Goal: Information Seeking & Learning: Learn about a topic

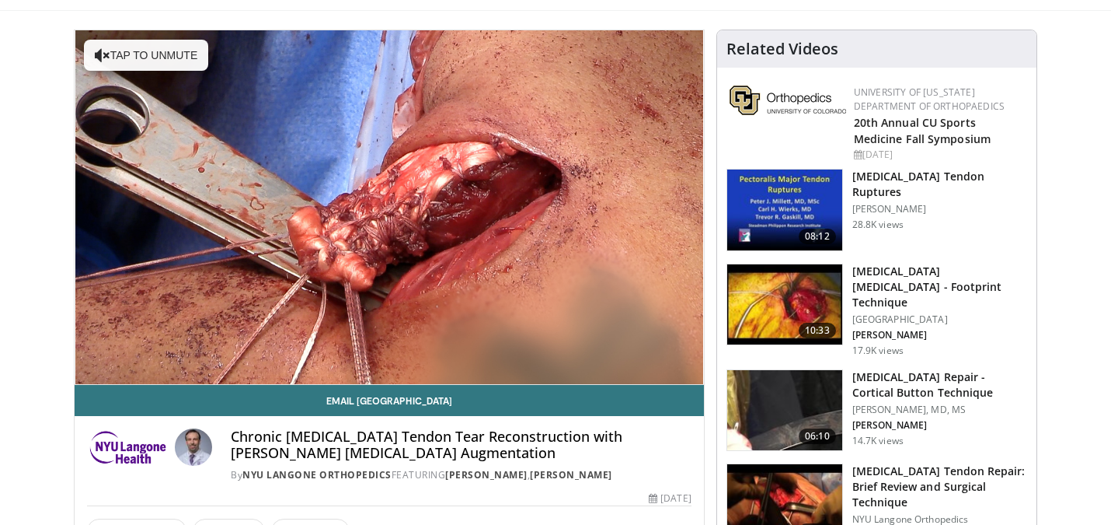
scroll to position [132, 0]
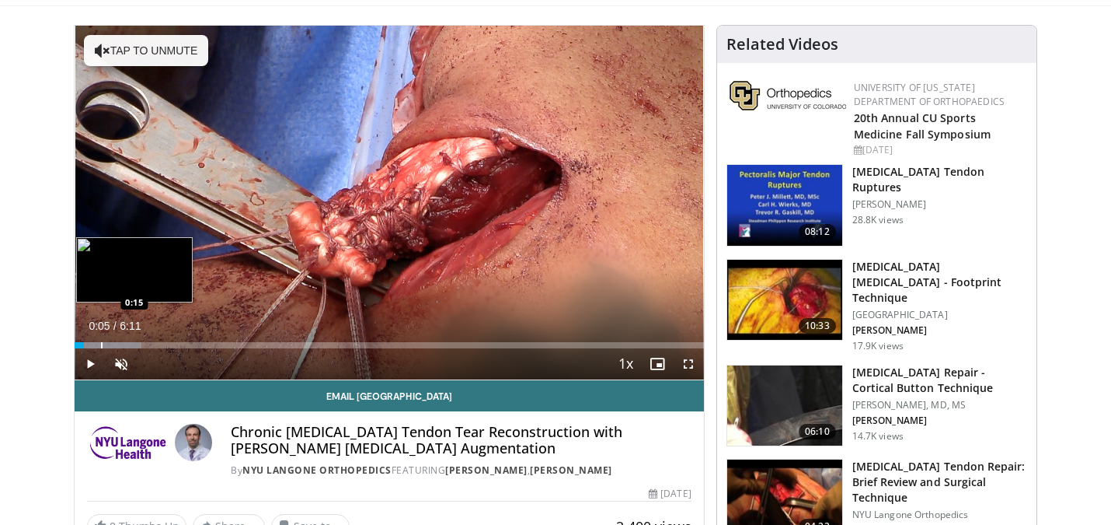
click at [101, 342] on div "Progress Bar" at bounding box center [102, 345] width 2 height 6
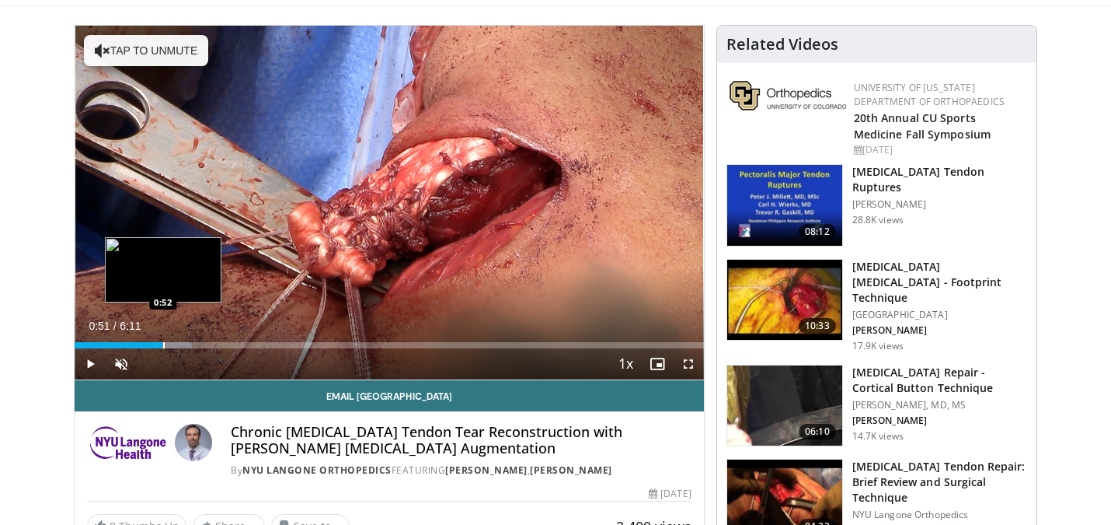
click at [162, 343] on div "Progress Bar" at bounding box center [133, 345] width 117 height 6
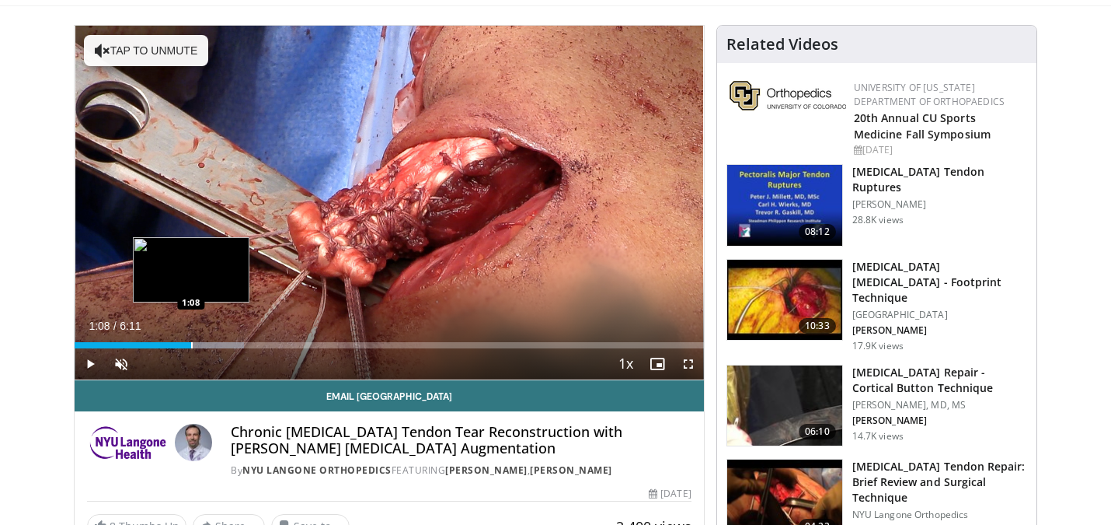
click at [191, 343] on div "Progress Bar" at bounding box center [192, 345] width 2 height 6
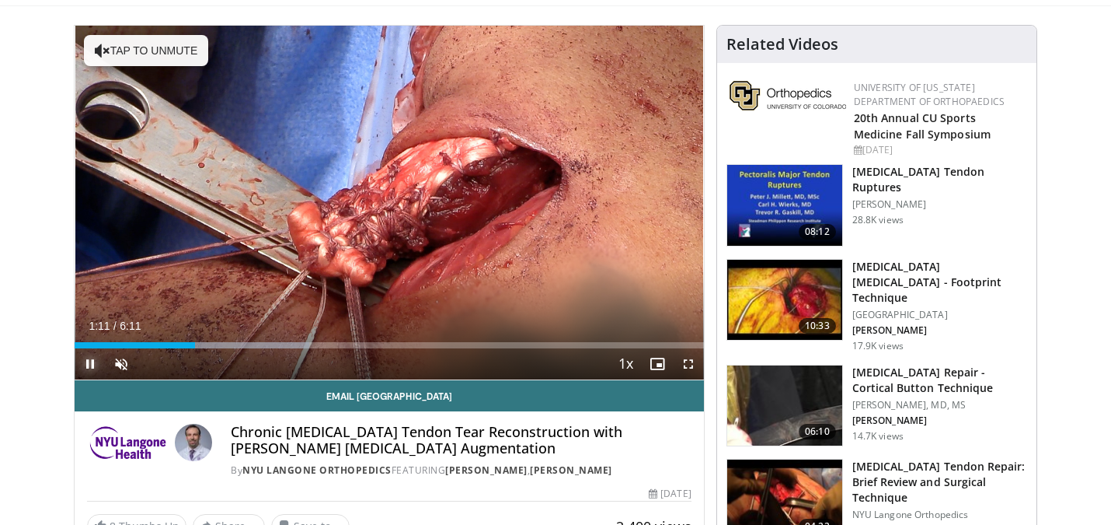
click at [94, 362] on span "Video Player" at bounding box center [90, 363] width 31 height 31
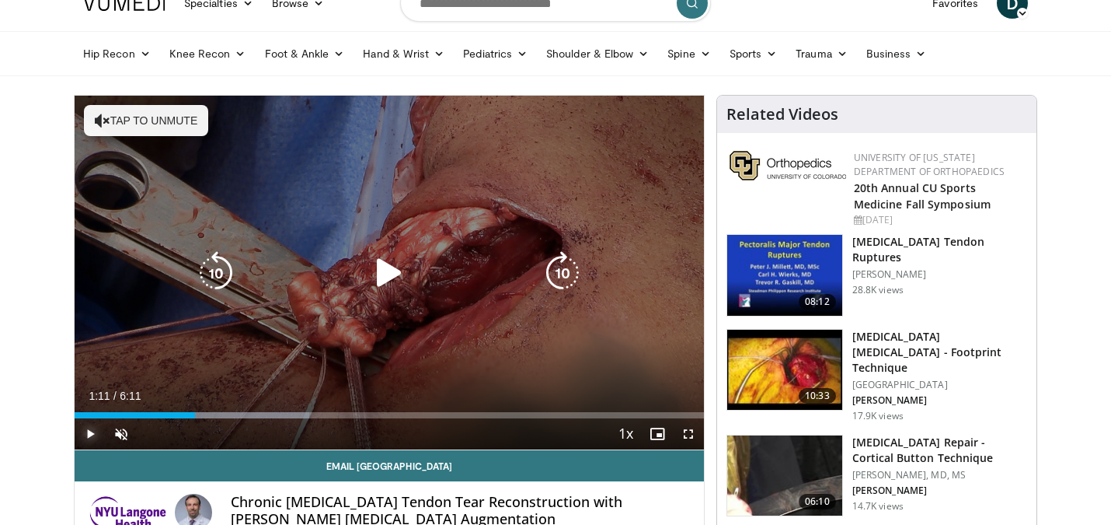
scroll to position [58, 0]
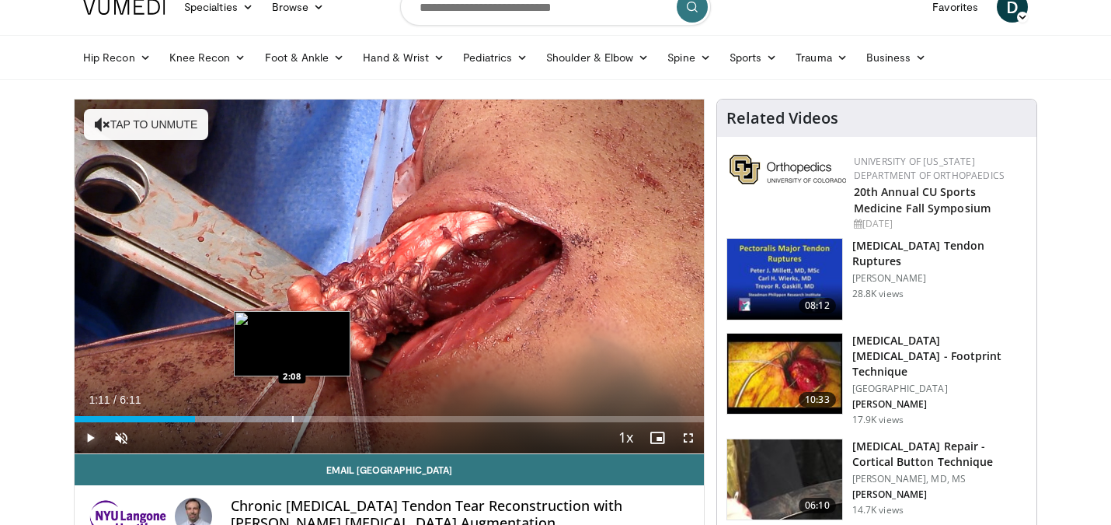
click at [292, 416] on div "Progress Bar" at bounding box center [293, 419] width 2 height 6
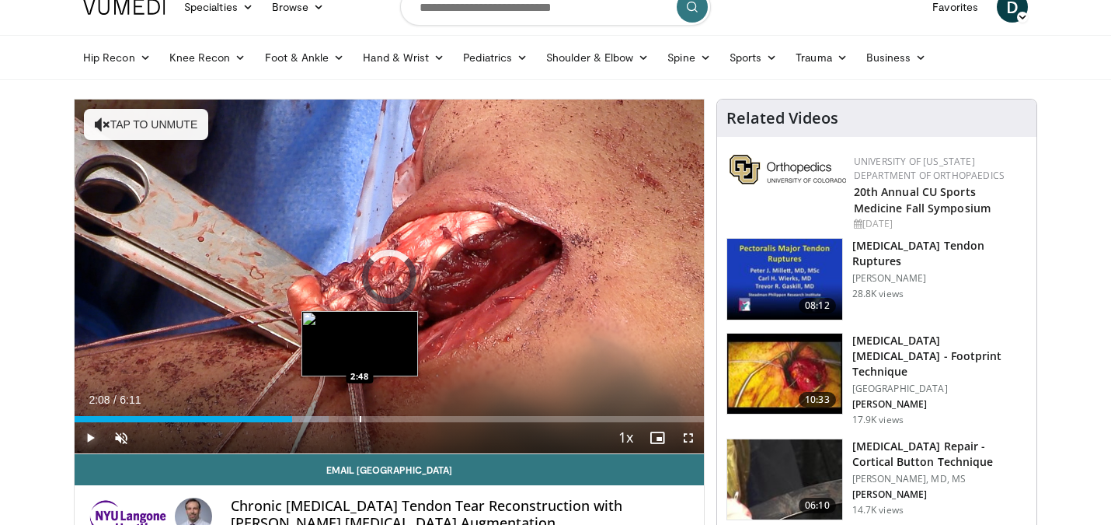
click at [360, 416] on div "Progress Bar" at bounding box center [361, 419] width 2 height 6
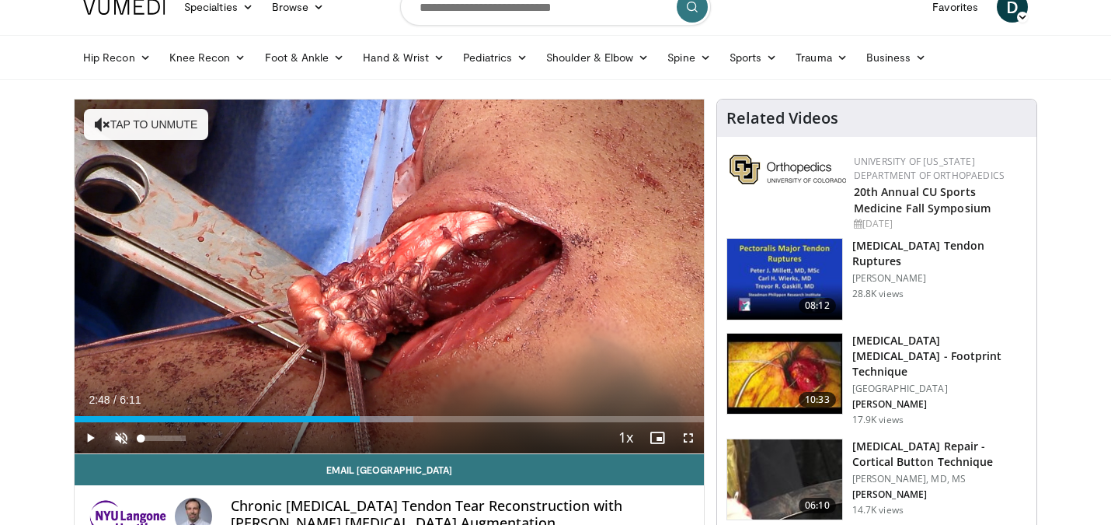
click at [124, 435] on span "Video Player" at bounding box center [121, 437] width 31 height 31
click at [91, 441] on span "Video Player" at bounding box center [90, 437] width 31 height 31
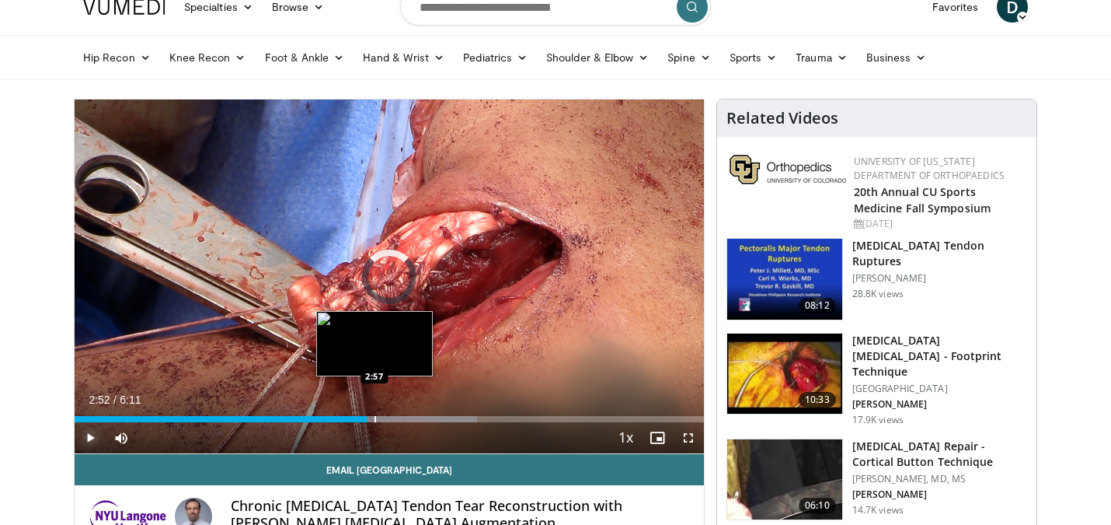
click at [374, 420] on div "Progress Bar" at bounding box center [411, 419] width 131 height 6
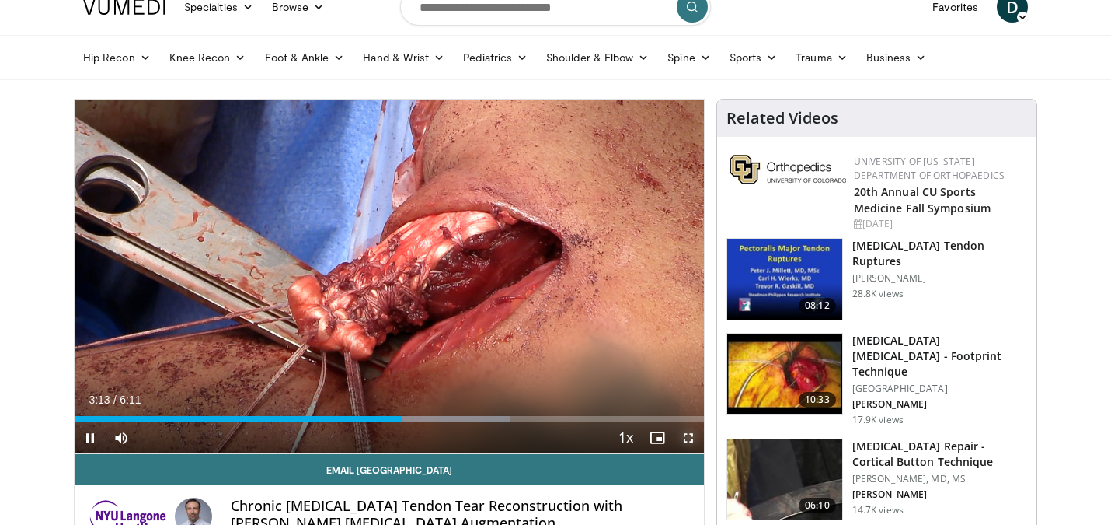
click at [689, 434] on span "Video Player" at bounding box center [688, 437] width 31 height 31
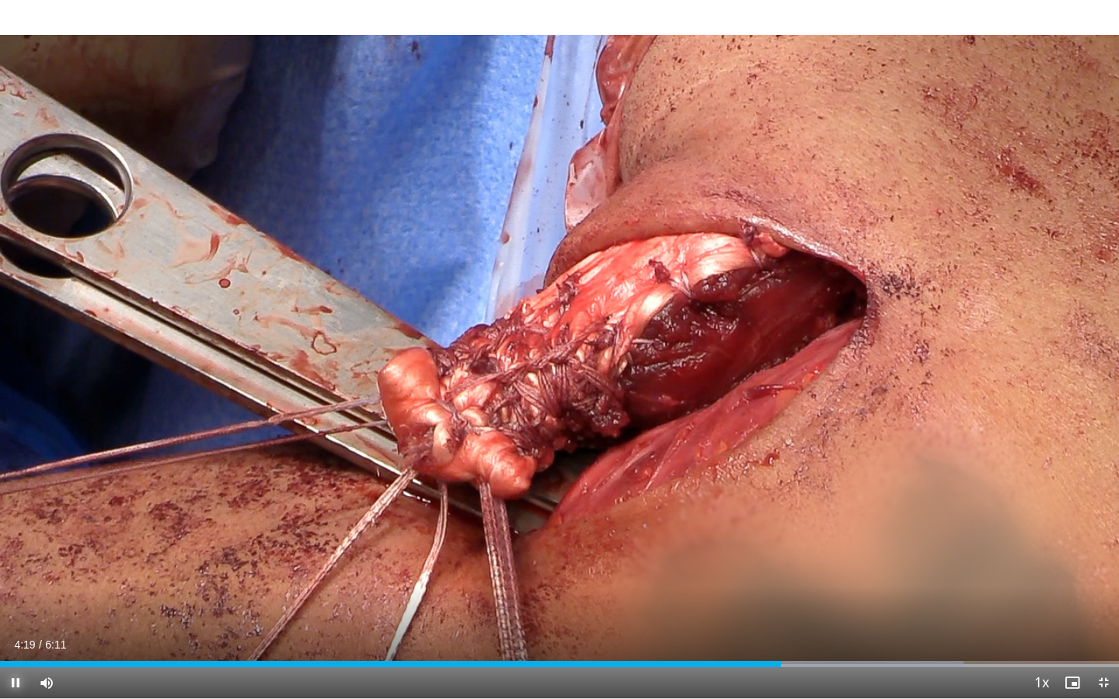
click at [15, 524] on span "Video Player" at bounding box center [15, 683] width 31 height 31
click at [1107, 524] on span "Video Player" at bounding box center [1103, 683] width 31 height 31
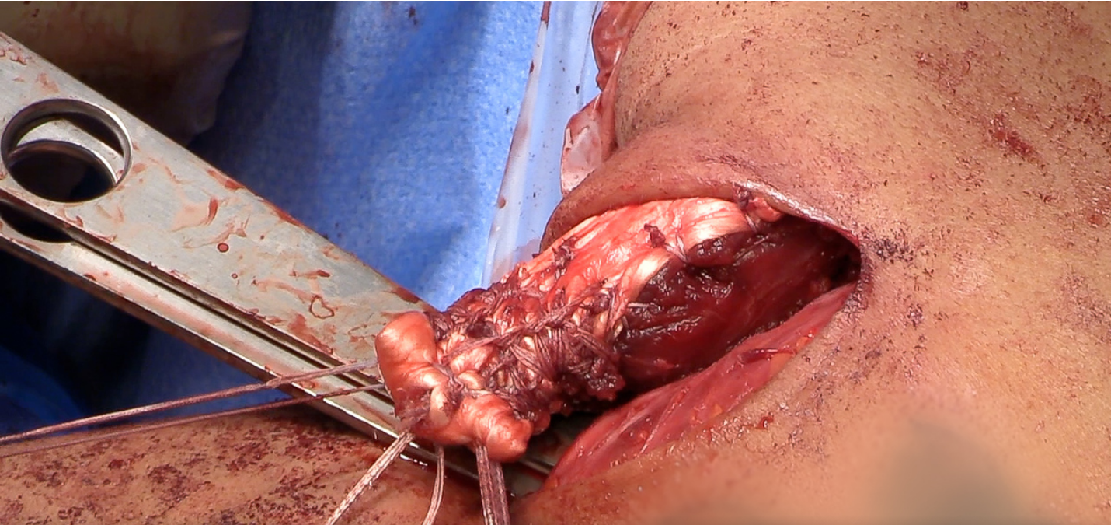
scroll to position [0, 0]
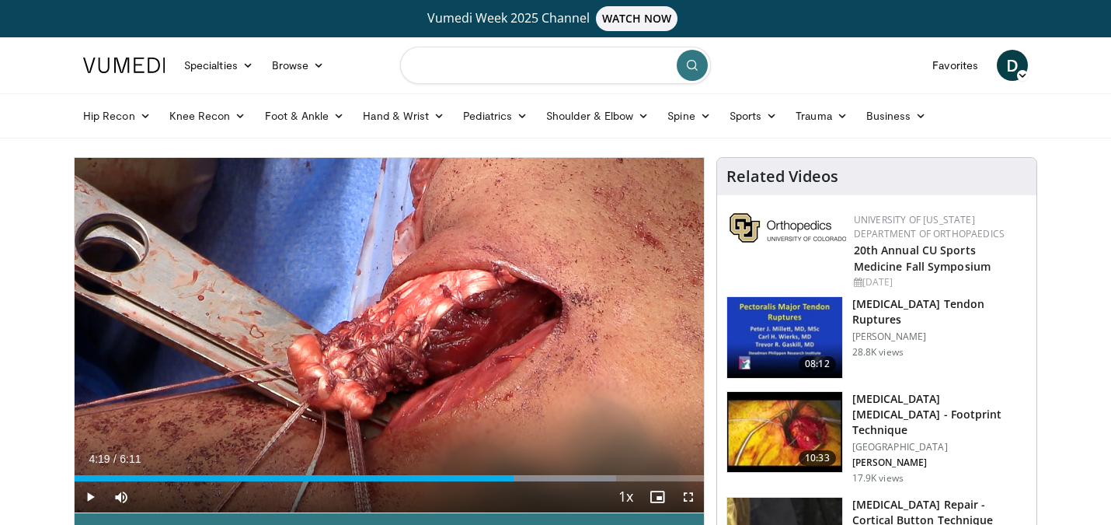
click at [545, 81] on input "Search topics, interventions" at bounding box center [555, 65] width 311 height 37
type input "**********"
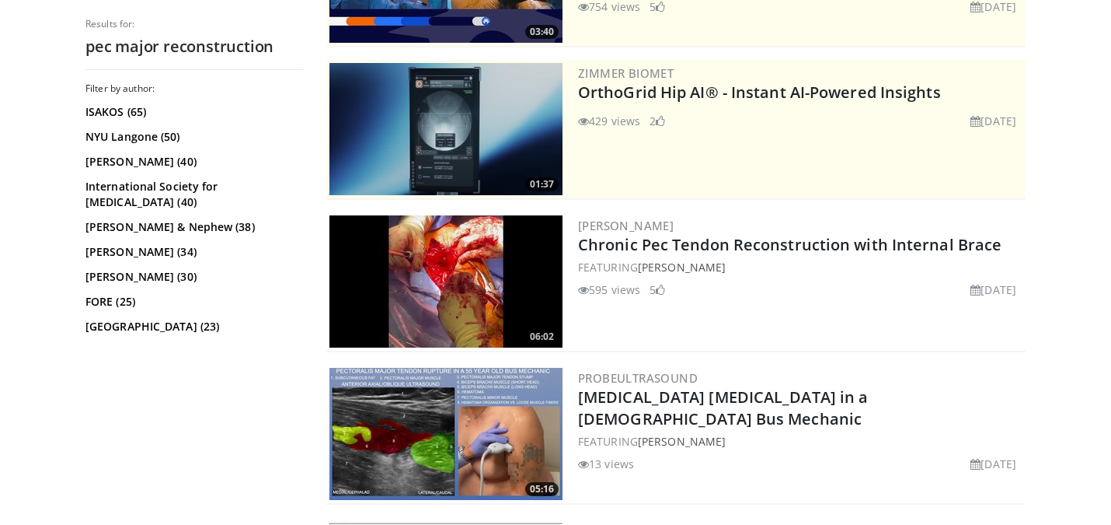
scroll to position [302, 0]
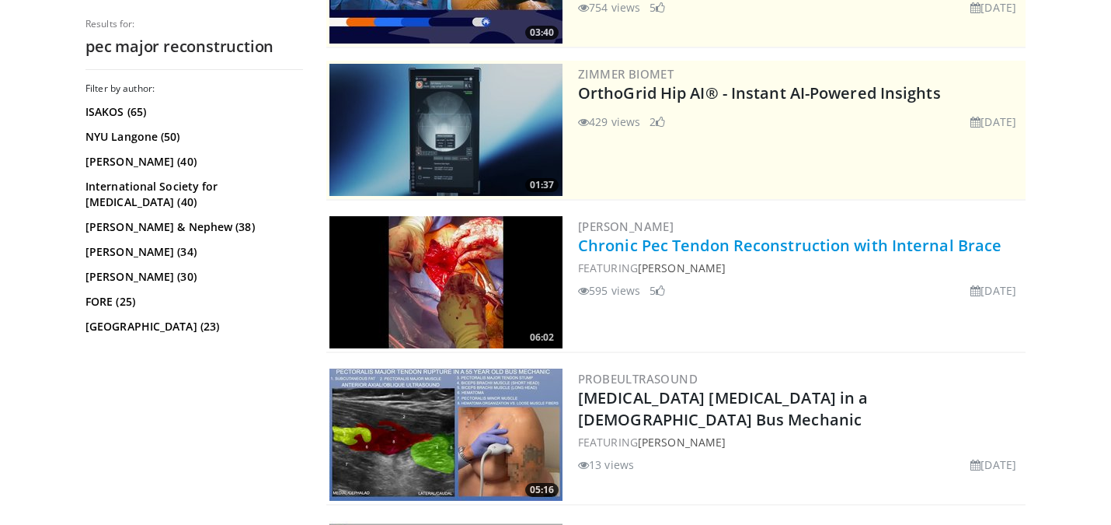
click at [828, 244] on link "Chronic Pec Tendon Reconstruction with Internal Brace" at bounding box center [790, 245] width 424 height 21
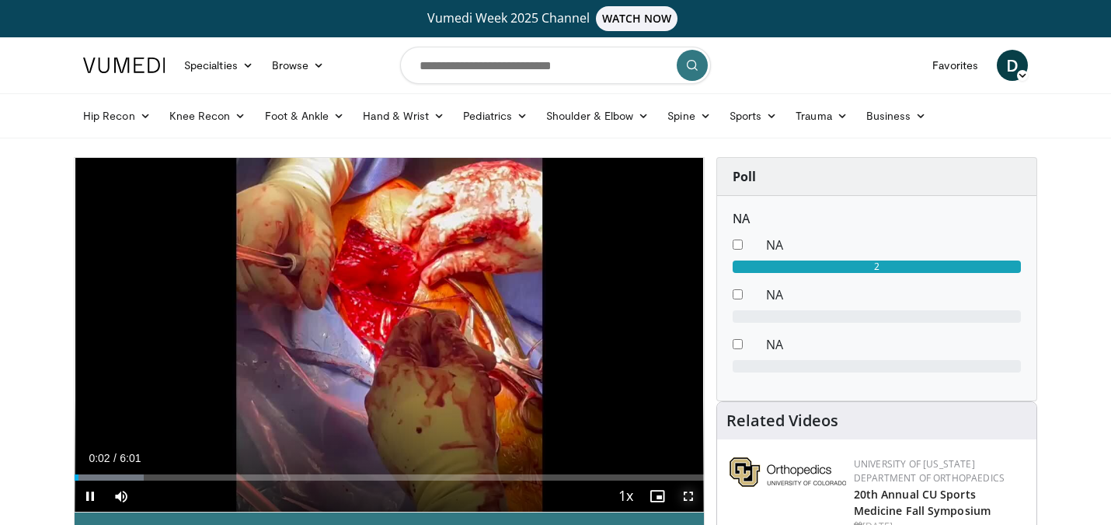
click at [692, 497] on span "Video Player" at bounding box center [688, 495] width 31 height 31
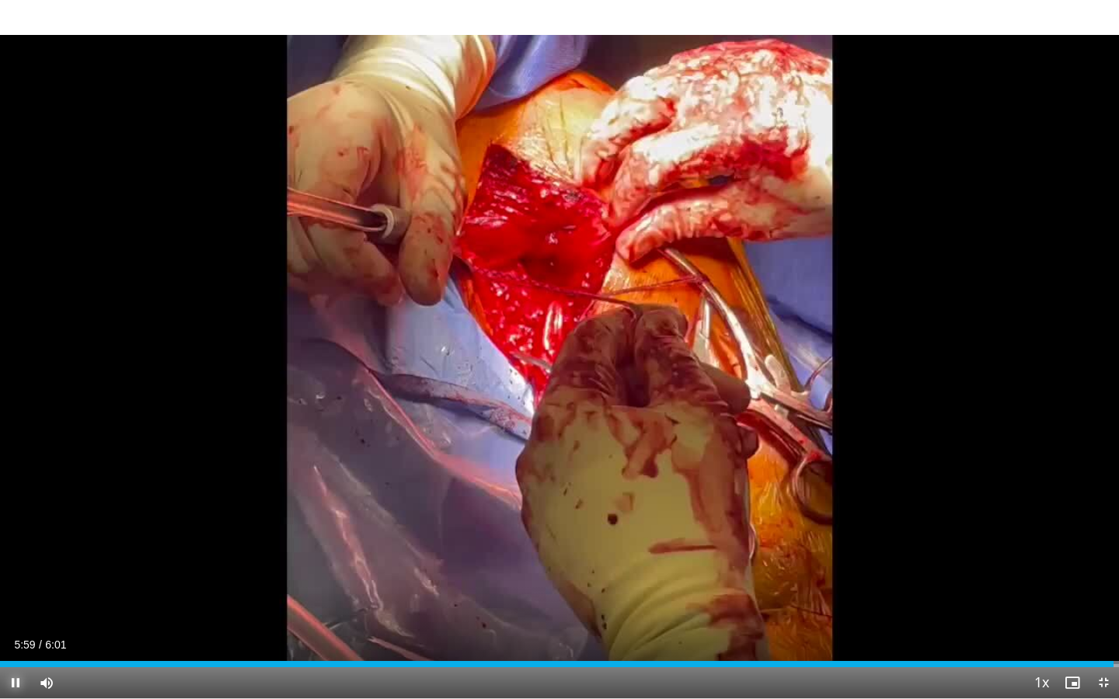
click at [11, 524] on span "Video Player" at bounding box center [15, 683] width 31 height 31
click at [1104, 524] on span "Video Player" at bounding box center [1103, 683] width 31 height 31
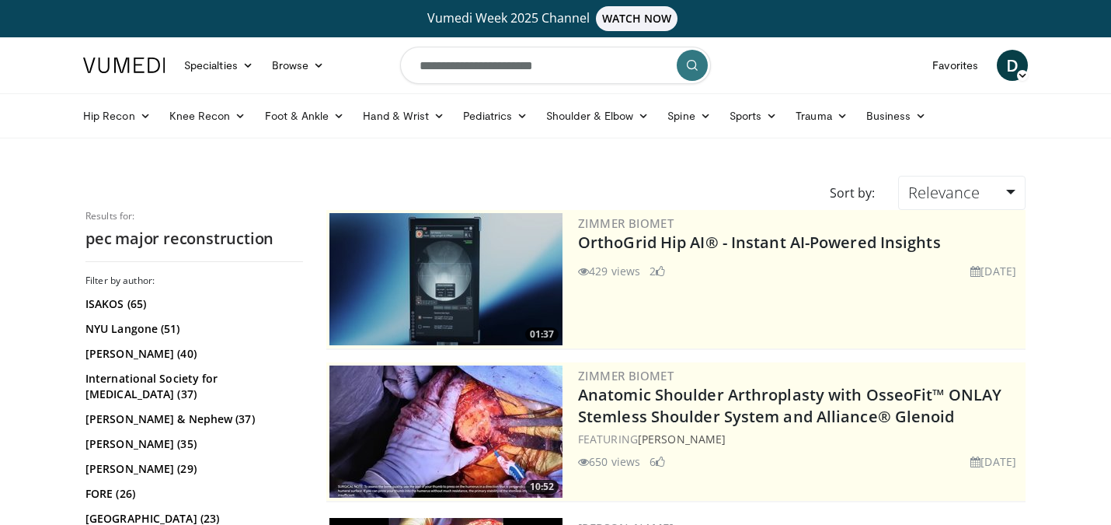
scroll to position [302, 0]
